Goal: Task Accomplishment & Management: Use online tool/utility

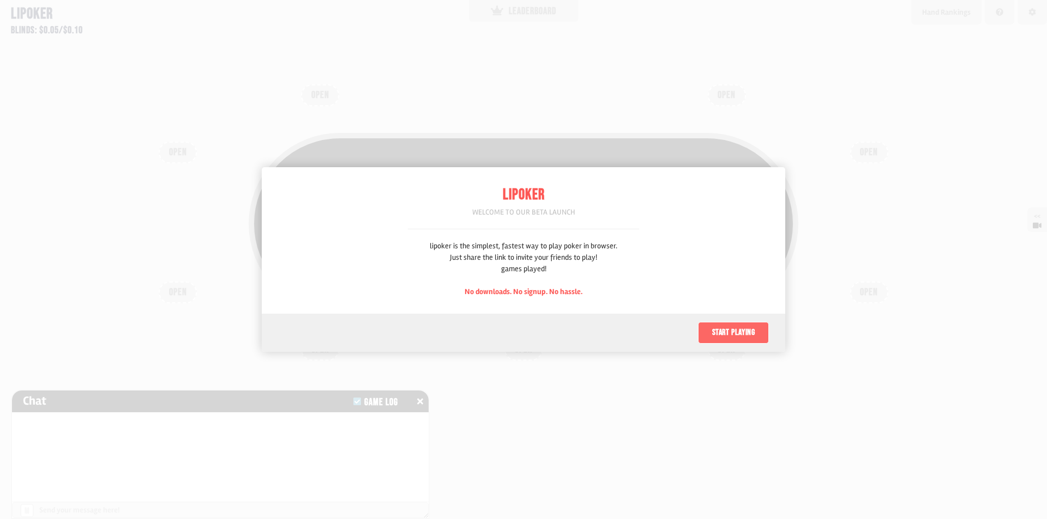
scroll to position [55, 0]
click at [720, 329] on font "Начать играть" at bounding box center [738, 333] width 75 height 10
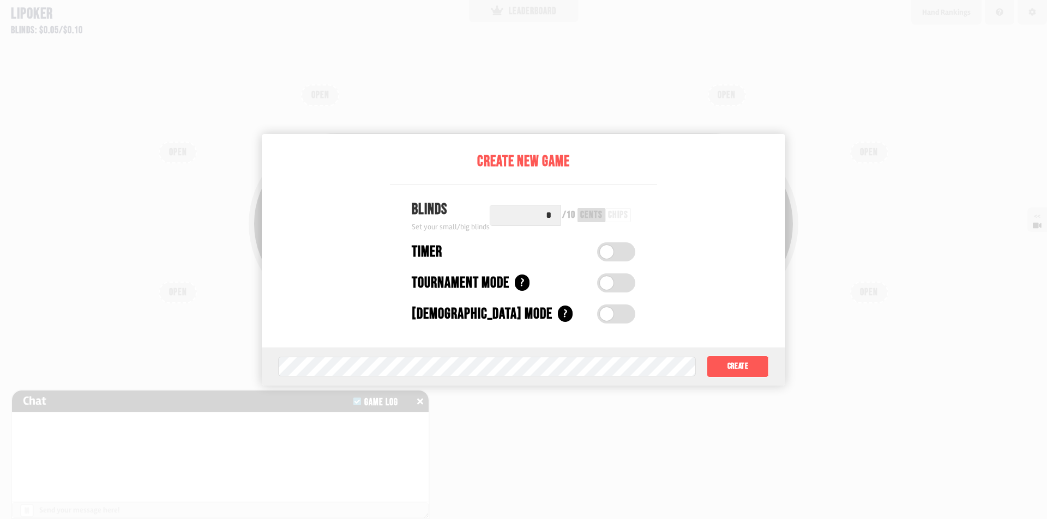
click at [678, 195] on div "Create New Game Blinds Set your small/big blinds * / 10 cents chips Timer Timer…" at bounding box center [523, 260] width 523 height 252
click at [740, 368] on button "Create" at bounding box center [737, 367] width 62 height 22
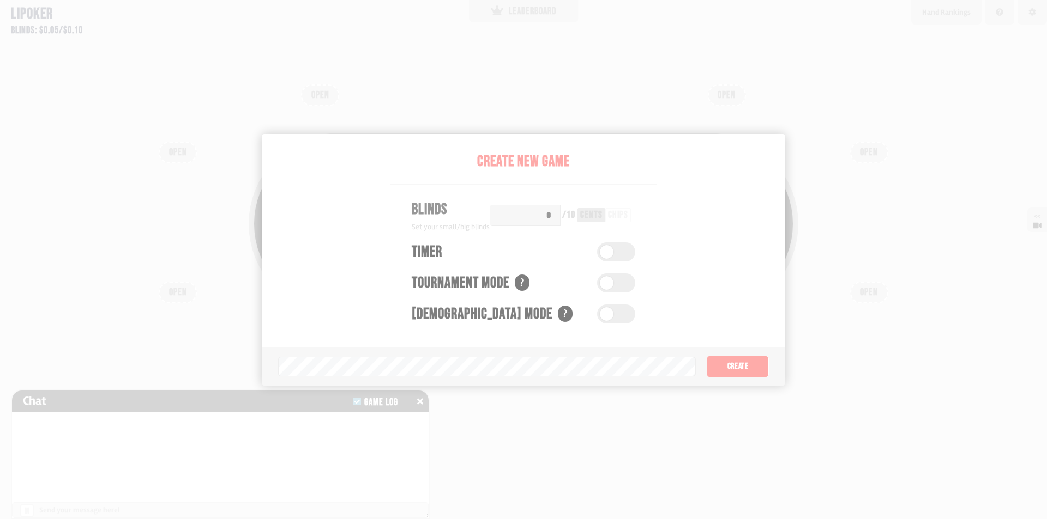
click at [758, 370] on div "Total Pot: $0.00 COPY GAME LINK" at bounding box center [523, 250] width 785 height 260
click at [960, 167] on div "Total Pot: $0.00 COPY GAME LINK OPEN OPEN OPEN OPEN OPEN OPEN OPEN OPEN OPEN" at bounding box center [523, 259] width 1047 height 519
drag, startPoint x: 578, startPoint y: 175, endPoint x: 634, endPoint y: 137, distance: 67.4
click at [579, 168] on div "Total Pot: $0.00 COPY GAME LINK" at bounding box center [523, 224] width 549 height 182
click at [1046, 222] on div "<<" at bounding box center [1033, 220] width 25 height 25
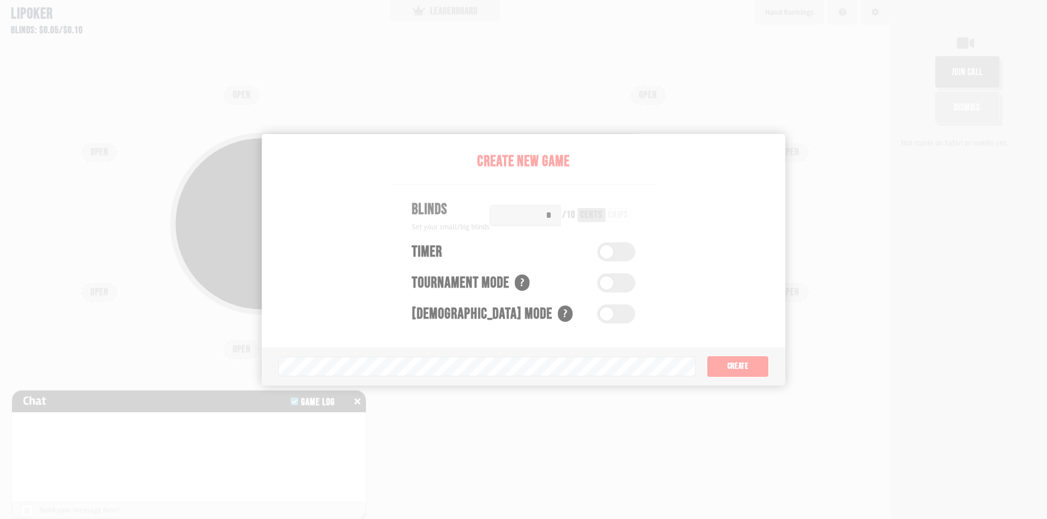
click at [0, 229] on div "Total Pot: $0.00 COPY GAME LINK OPEN OPEN OPEN OPEN OPEN OPEN OPEN OPEN OPEN" at bounding box center [445, 259] width 890 height 519
click at [737, 365] on div "Total Pot: $0.00 COPY GAME LINK" at bounding box center [444, 250] width 785 height 260
click at [542, 346] on div "Total Pot: $0.00 COPY GAME LINK" at bounding box center [444, 250] width 785 height 260
click at [543, 365] on div "Total Pot: $0.00 COPY GAME LINK" at bounding box center [444, 250] width 785 height 260
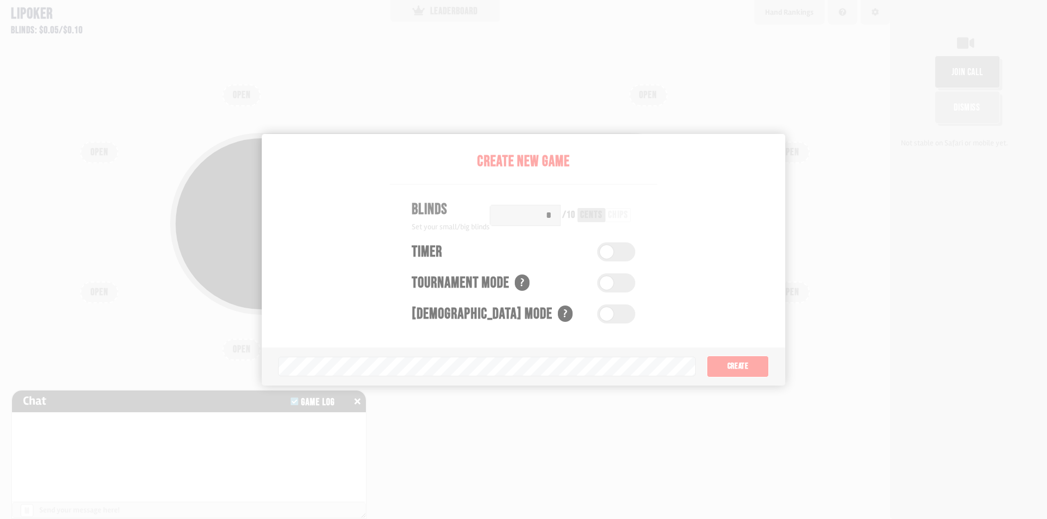
drag, startPoint x: 648, startPoint y: 112, endPoint x: 637, endPoint y: 110, distance: 11.1
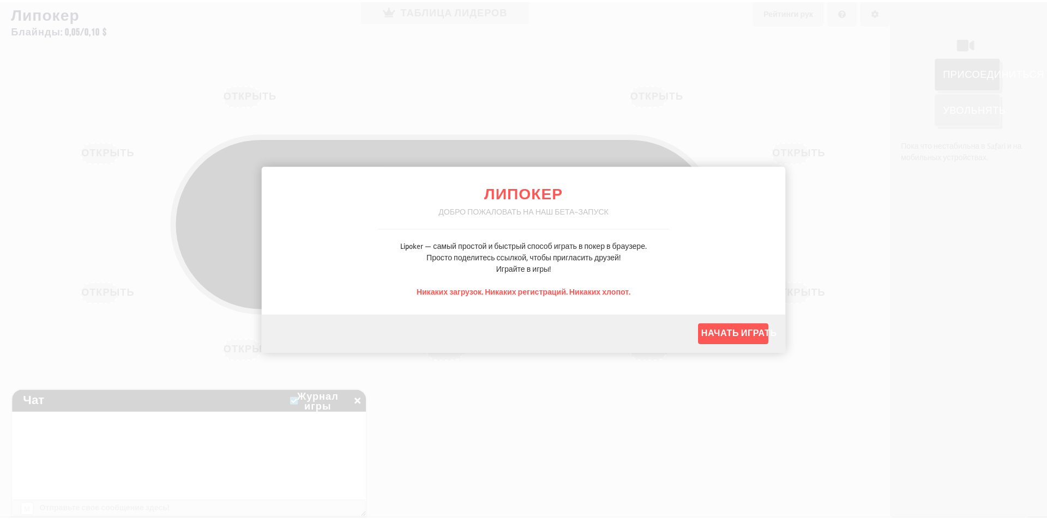
scroll to position [55, 0]
click at [731, 330] on button "Start playing" at bounding box center [733, 333] width 71 height 22
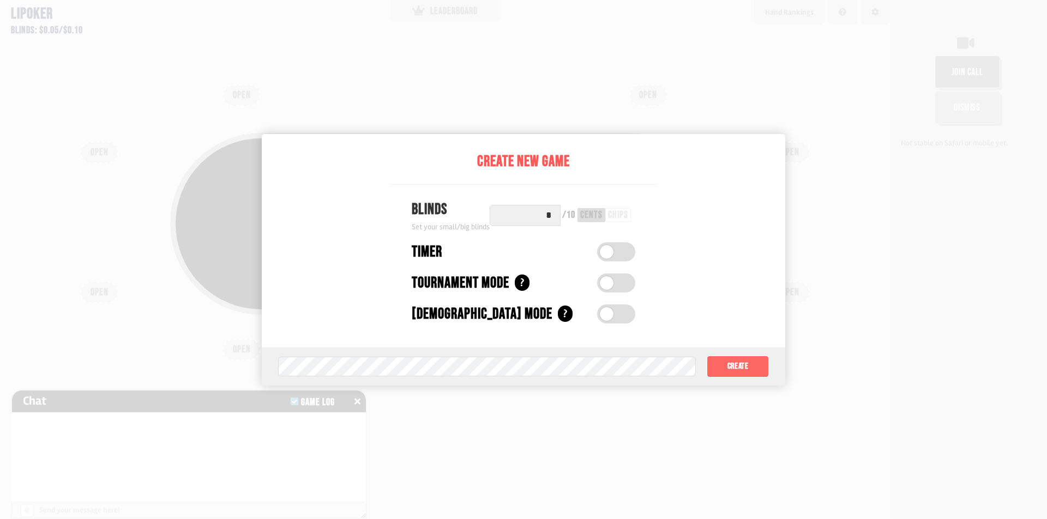
click at [724, 368] on button "Create" at bounding box center [737, 367] width 62 height 22
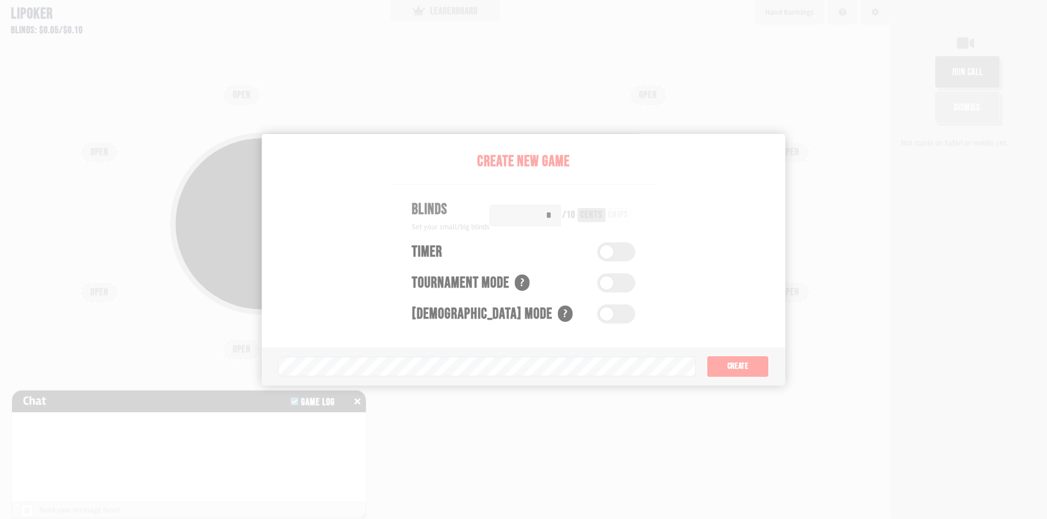
click at [564, 115] on div "Total Pot: $0.00 COPY GAME LINK OPEN OPEN OPEN OPEN OPEN OPEN OPEN OPEN OPEN" at bounding box center [445, 259] width 890 height 519
click at [540, 141] on div "Total Pot: $0.00 COPY GAME LINK" at bounding box center [444, 224] width 549 height 182
drag, startPoint x: 803, startPoint y: 257, endPoint x: 989, endPoint y: 304, distance: 191.7
click at [872, 280] on div "Total Pot: $0.00 COPY GAME LINK OPEN OPEN OPEN OPEN OPEN OPEN OPEN OPEN OPEN" at bounding box center [445, 259] width 890 height 519
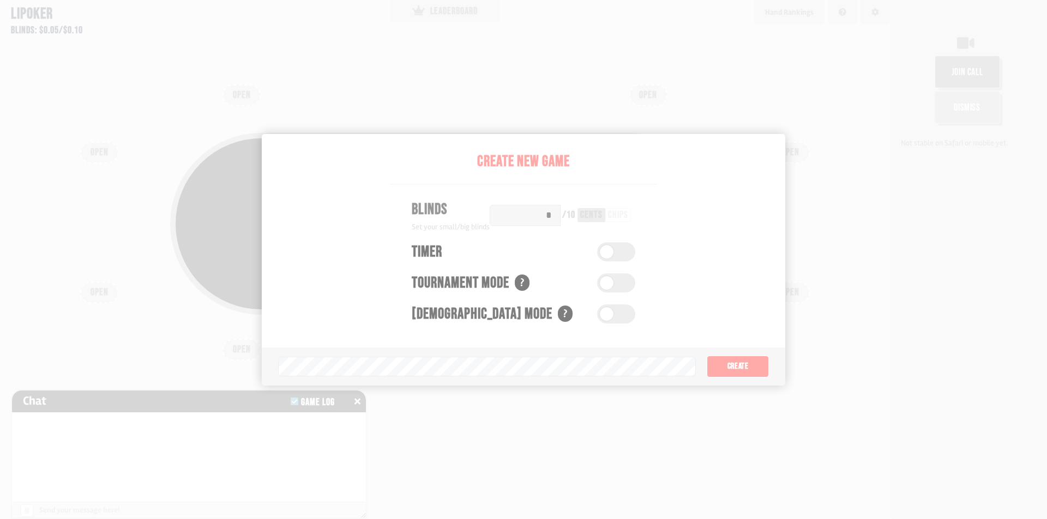
click at [805, 344] on div "Total Pot: $0.00 COPY GAME LINK" at bounding box center [444, 250] width 785 height 260
click at [744, 365] on div "Total Pot: $0.00 COPY GAME LINK" at bounding box center [444, 250] width 785 height 260
click at [744, 364] on div "Total Pot: $0.00 COPY GAME LINK" at bounding box center [444, 250] width 785 height 260
click at [996, 37] on div at bounding box center [968, 44] width 146 height 23
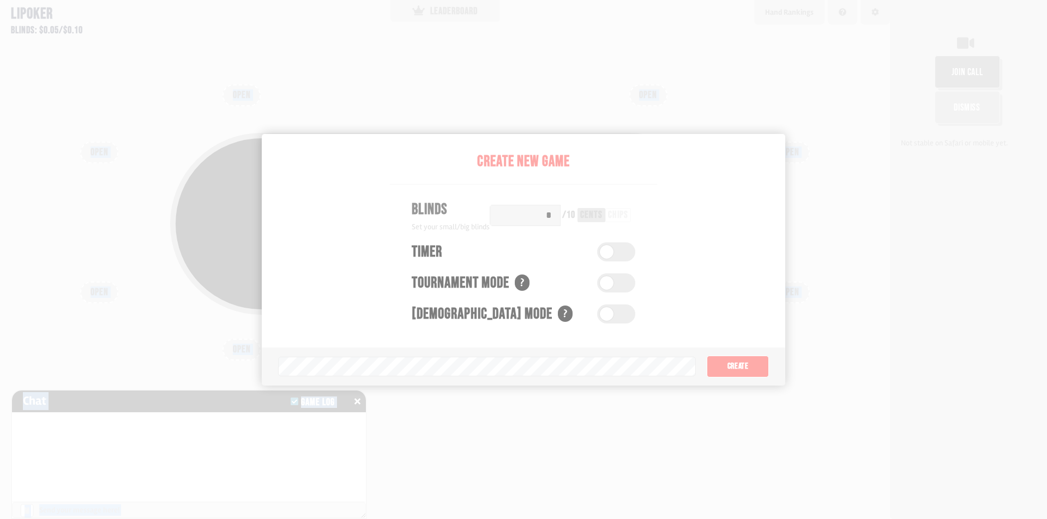
click at [851, 25] on div "Lipoker Blinds: $0.05/$0.10 LEADERBOARD Leaderboard Show all time players Playe…" at bounding box center [523, 259] width 1047 height 519
click at [199, 104] on div "Total Pot: $0.00 COPY GAME LINK OPEN OPEN OPEN OPEN OPEN OPEN OPEN OPEN OPEN" at bounding box center [445, 259] width 890 height 519
click at [430, 101] on div "Total Pot: $0.00 COPY GAME LINK OPEN OPEN OPEN OPEN OPEN OPEN OPEN OPEN OPEN" at bounding box center [445, 259] width 890 height 519
click at [617, 410] on div "Total Pot: $0.00 COPY GAME LINK OPEN OPEN OPEN OPEN OPEN OPEN OPEN OPEN OPEN" at bounding box center [445, 259] width 890 height 519
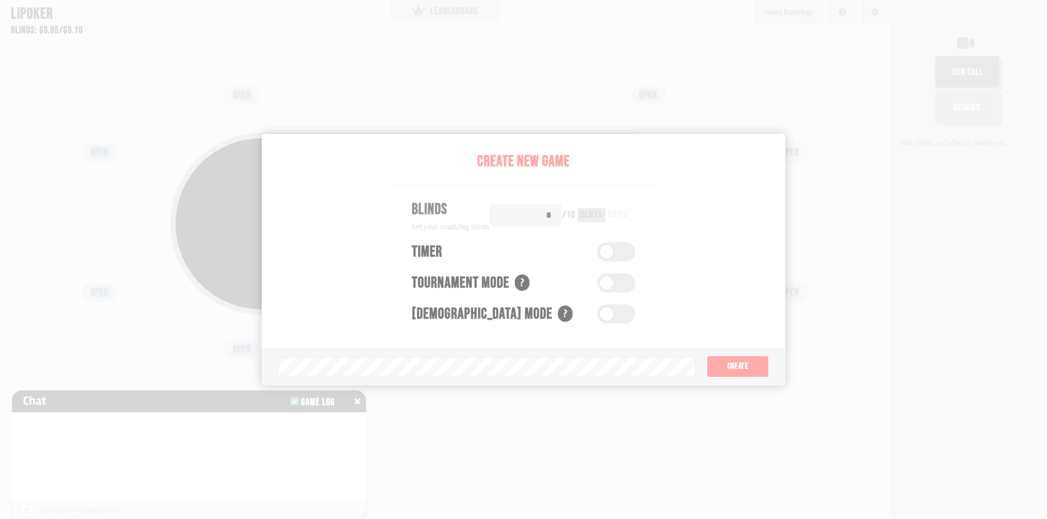
click at [772, 146] on div "Total Pot: $0.00 COPY GAME LINK OPEN OPEN OPEN OPEN OPEN OPEN OPEN OPEN OPEN" at bounding box center [444, 250] width 785 height 260
click at [796, 136] on div "Total Pot: $0.00 COPY GAME LINK" at bounding box center [444, 250] width 785 height 260
click at [769, 131] on div "Total Pot: $0.00 COPY GAME LINK" at bounding box center [444, 250] width 785 height 260
drag, startPoint x: 779, startPoint y: 131, endPoint x: 819, endPoint y: 144, distance: 42.1
click at [779, 131] on div "Total Pot: $0.00 COPY GAME LINK" at bounding box center [444, 250] width 785 height 260
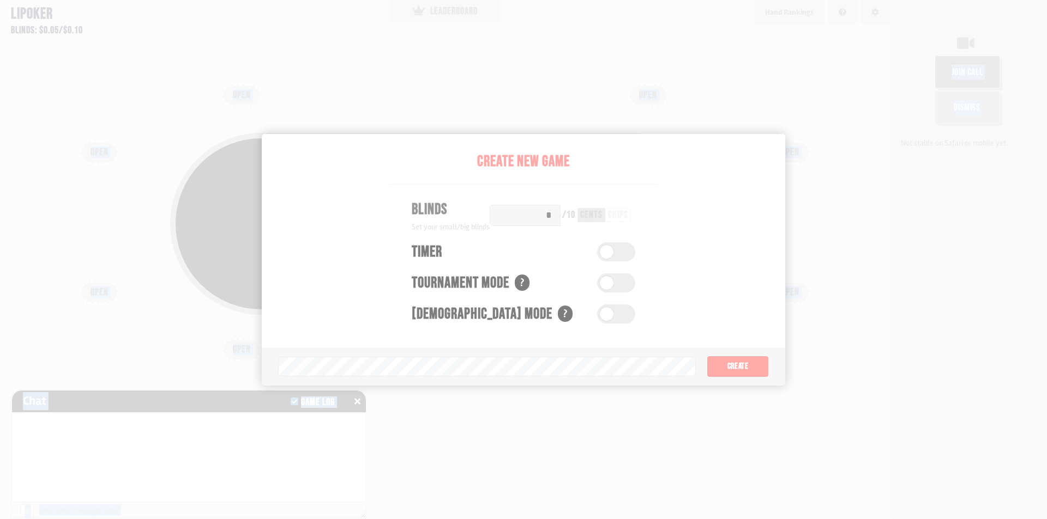
click at [903, 204] on div "Lipoker Blinds: $0.05/$0.10 LEADERBOARD Leaderboard Show all time players Playe…" at bounding box center [523, 259] width 1047 height 519
drag, startPoint x: 920, startPoint y: 326, endPoint x: 988, endPoint y: 518, distance: 203.6
click at [928, 404] on div "join call Dismiss Not stable on Safari or mobile yet." at bounding box center [968, 259] width 157 height 519
click at [893, 221] on div "join call Dismiss Not stable on Safari or mobile yet." at bounding box center [968, 259] width 157 height 519
click at [908, 83] on div "join call Dismiss Not stable on Safari or mobile yet." at bounding box center [968, 90] width 157 height 127
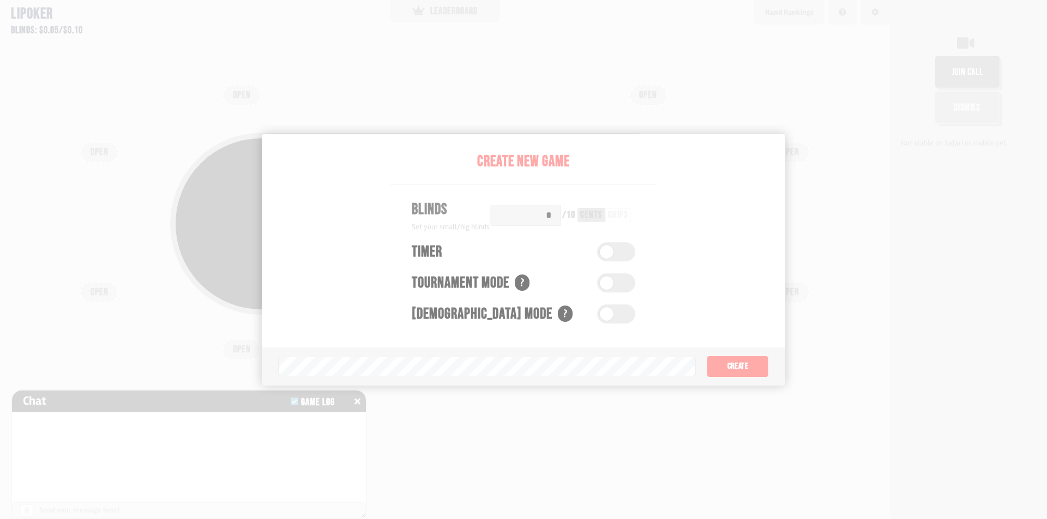
click at [955, 74] on button "join call" at bounding box center [966, 72] width 65 height 33
click at [782, 140] on div "Total Pot: $0.00 COPY GAME LINK" at bounding box center [444, 250] width 785 height 260
drag, startPoint x: 755, startPoint y: 107, endPoint x: 732, endPoint y: 105, distance: 23.0
click at [754, 106] on div "Total Pot: $0.00 COPY GAME LINK OPEN OPEN OPEN OPEN OPEN OPEN OPEN OPEN OPEN" at bounding box center [445, 259] width 890 height 519
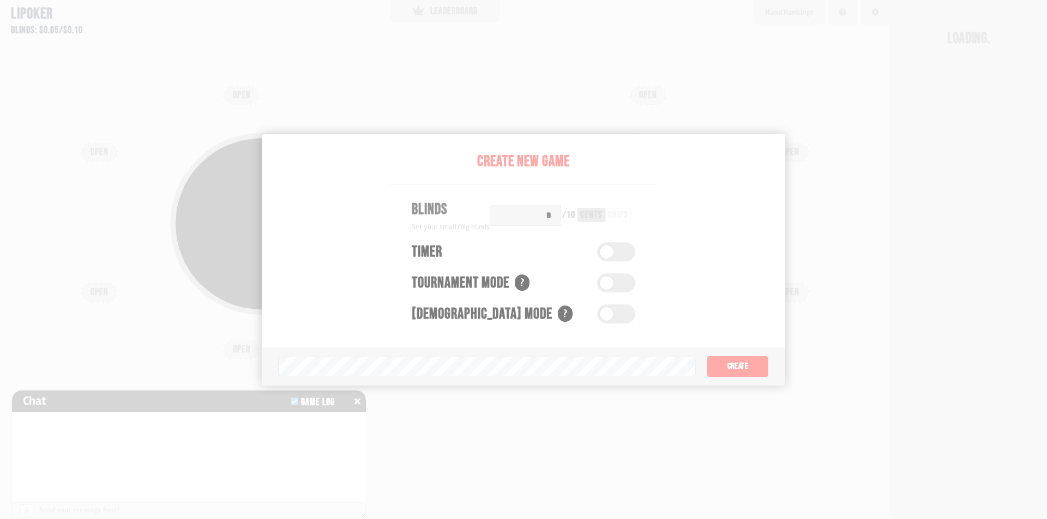
click at [739, 370] on div "Total Pot: $0.00 COPY GAME LINK" at bounding box center [444, 250] width 785 height 260
click at [608, 252] on div "Total Pot: $0.00 COPY GAME LINK" at bounding box center [444, 224] width 549 height 182
